Goal: Transaction & Acquisition: Purchase product/service

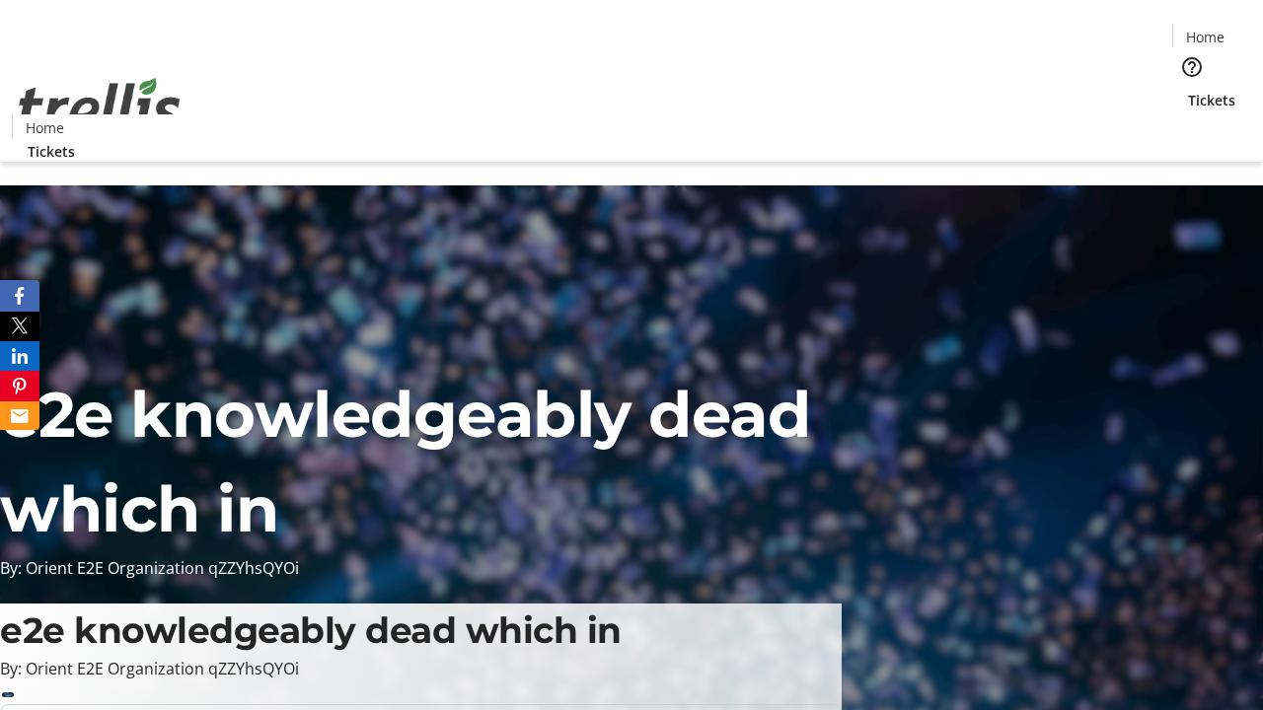
click at [1188, 90] on span "Tickets" at bounding box center [1211, 100] width 47 height 21
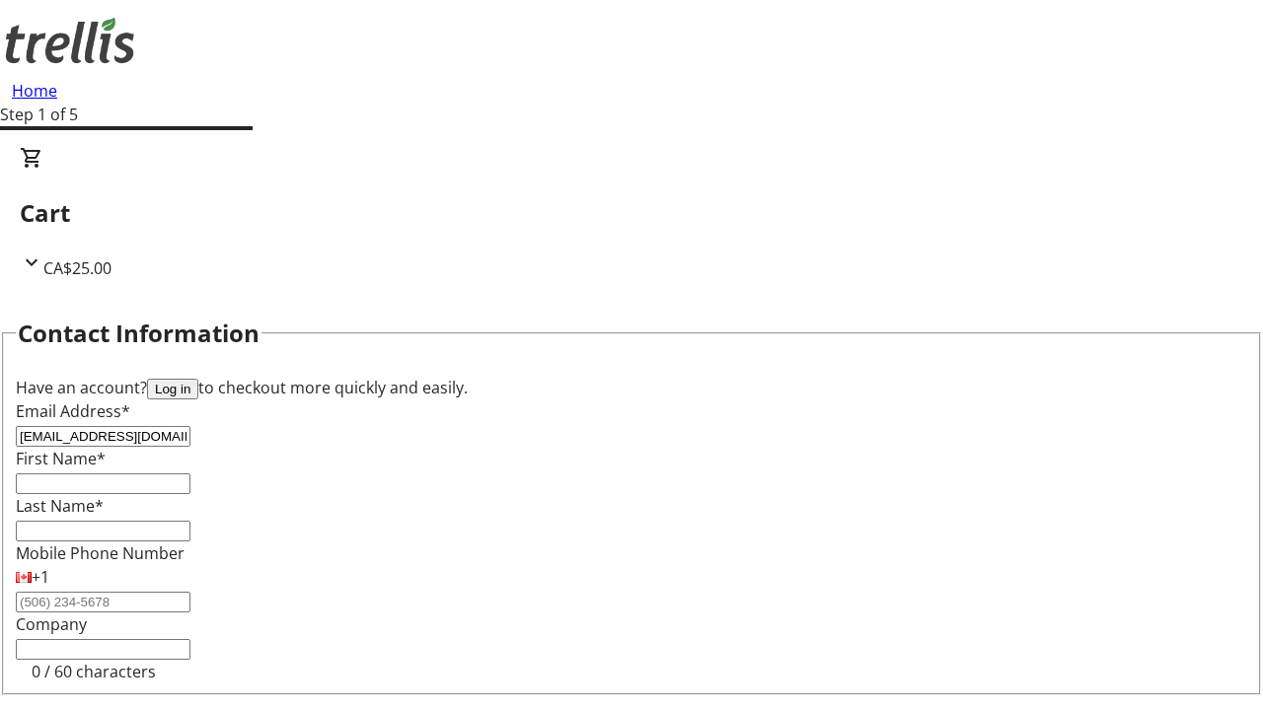
type input "[EMAIL_ADDRESS][DOMAIN_NAME]"
type input "[PERSON_NAME]"
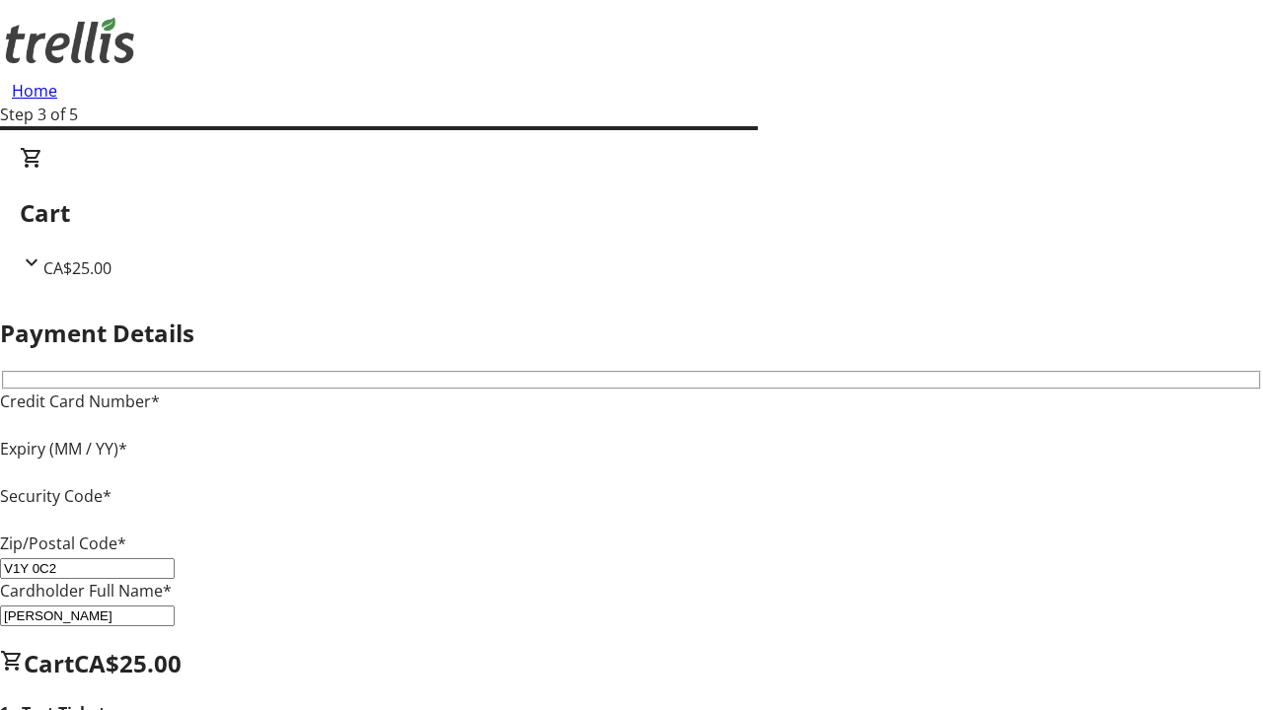
type input "V1Y 0C2"
